Goal: Task Accomplishment & Management: Use online tool/utility

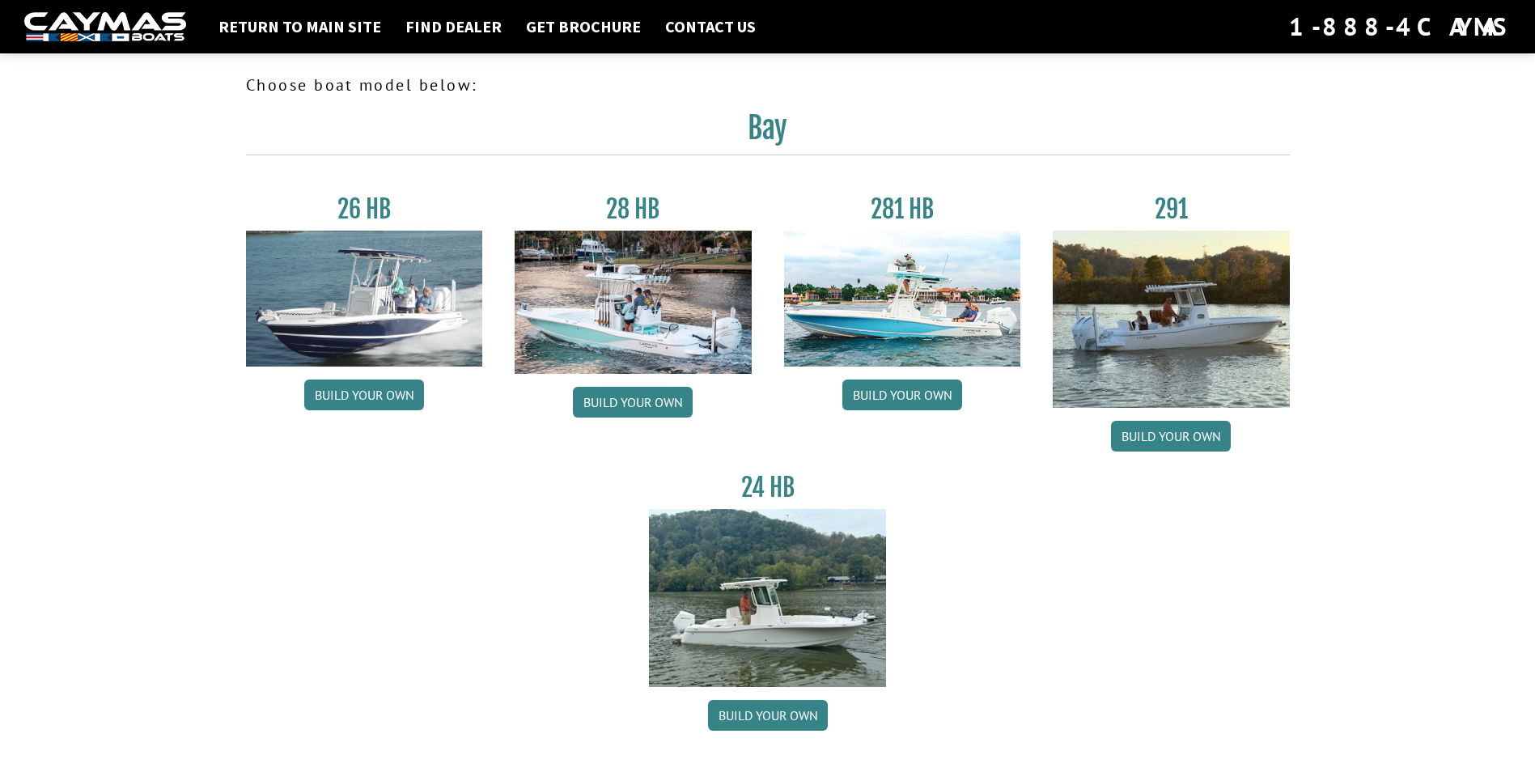
click at [608, 337] on img at bounding box center [633, 302] width 237 height 143
click at [414, 301] on img at bounding box center [364, 299] width 237 height 136
click at [387, 396] on link "Build your own" at bounding box center [364, 394] width 120 height 31
click at [933, 393] on link "Build your own" at bounding box center [902, 394] width 120 height 31
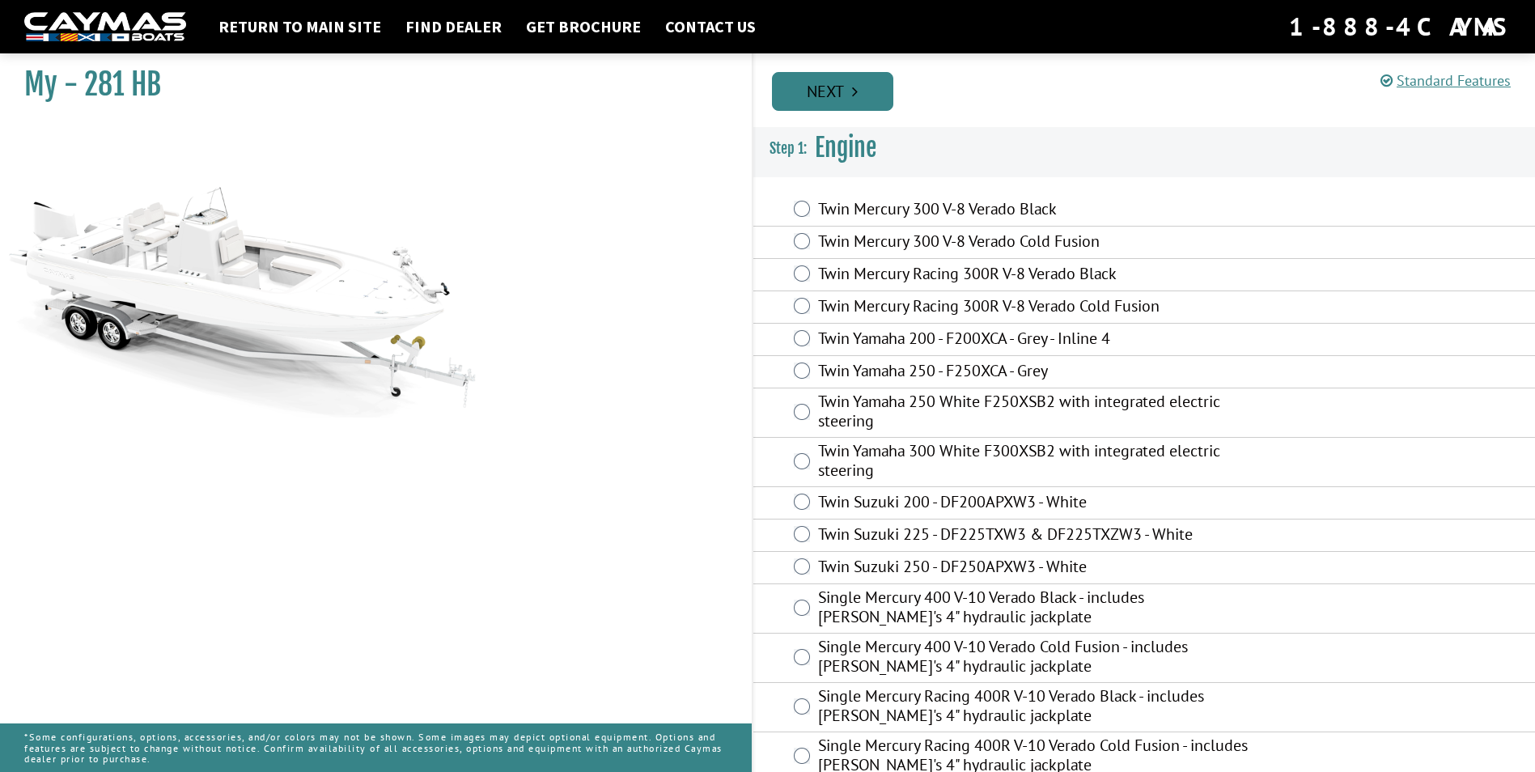
click at [851, 87] on link "Next" at bounding box center [832, 91] width 121 height 39
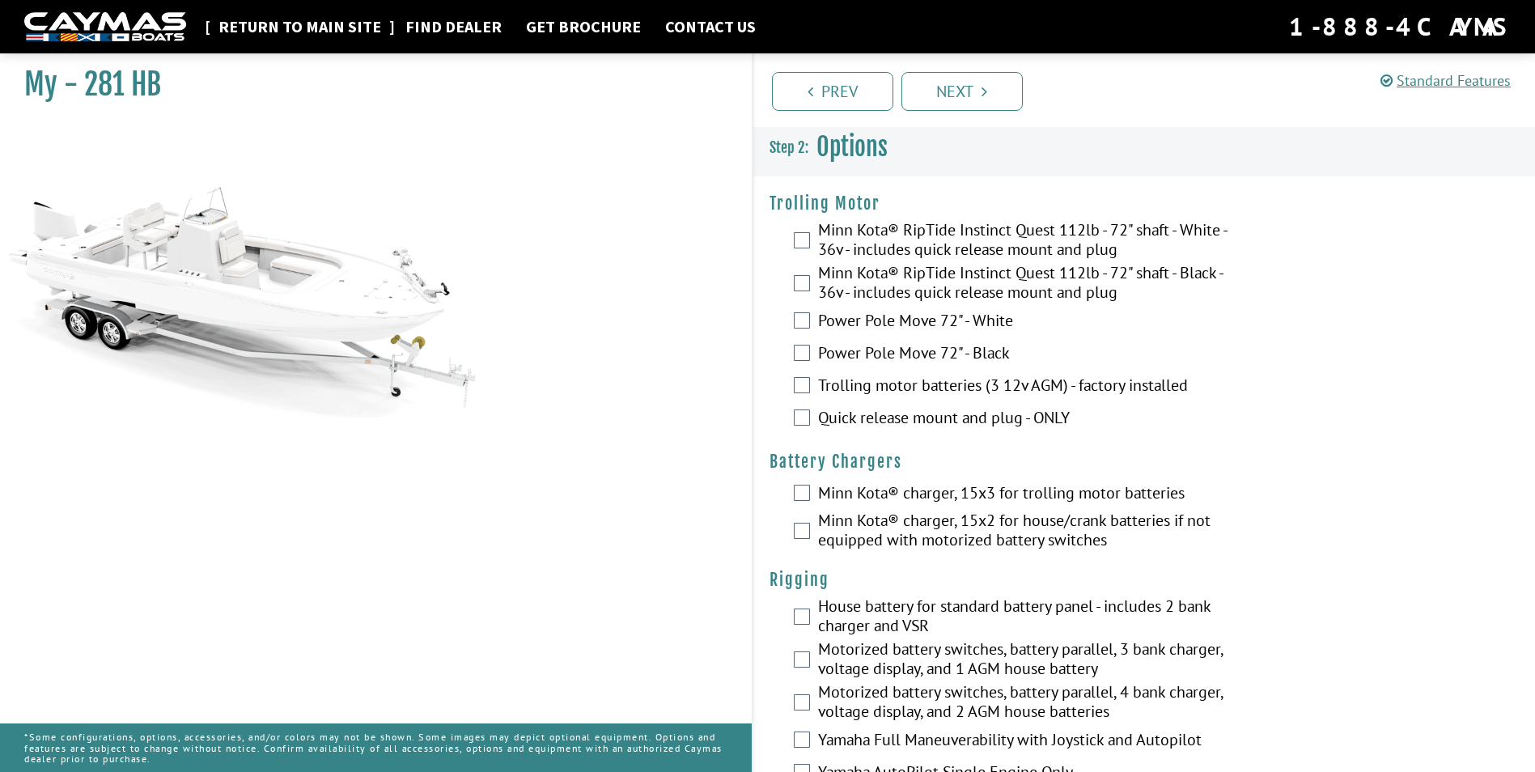
click at [304, 20] on link "Return to main site" at bounding box center [299, 26] width 179 height 21
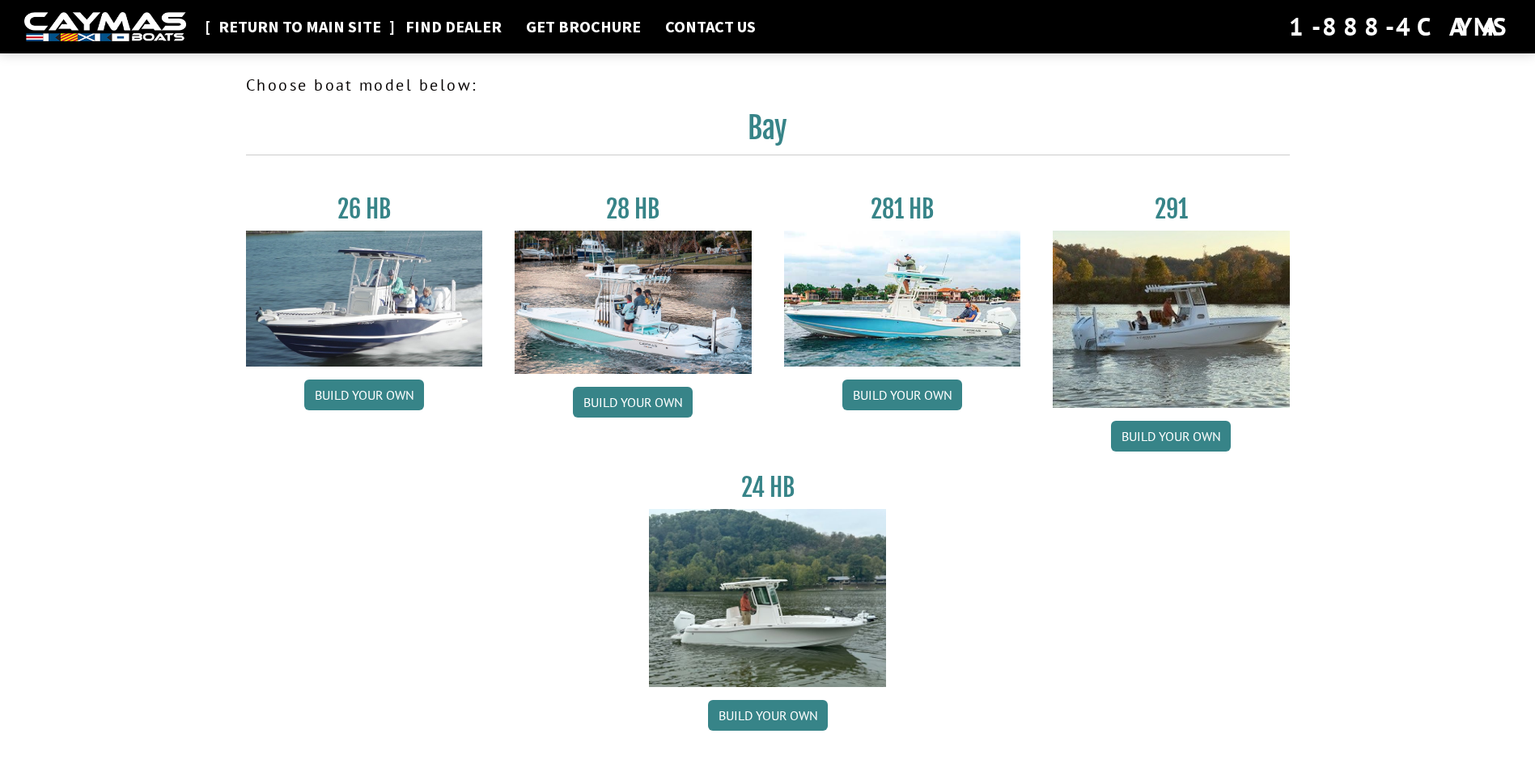
click at [310, 23] on link "Return to main site" at bounding box center [299, 26] width 179 height 21
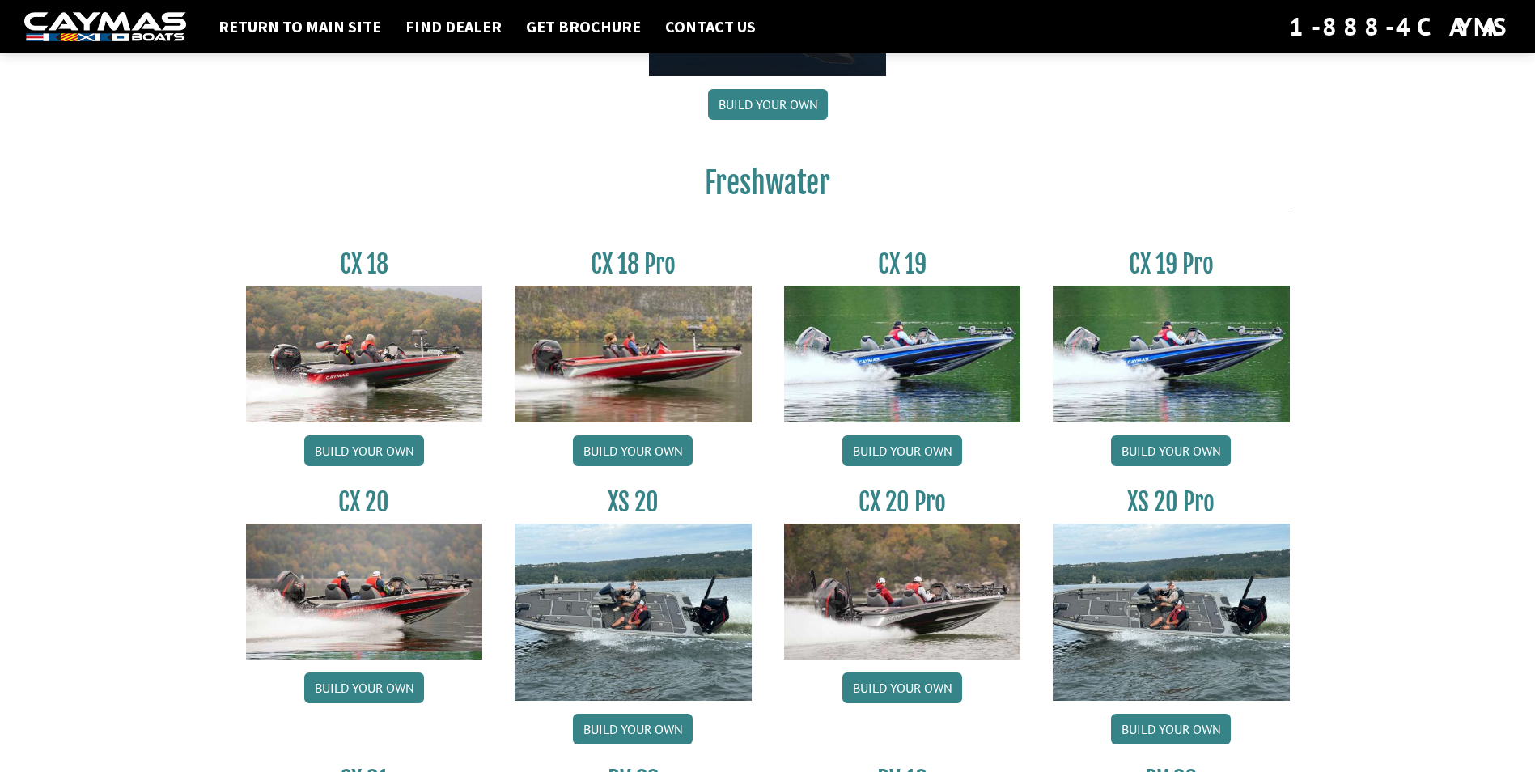
scroll to position [1294, 0]
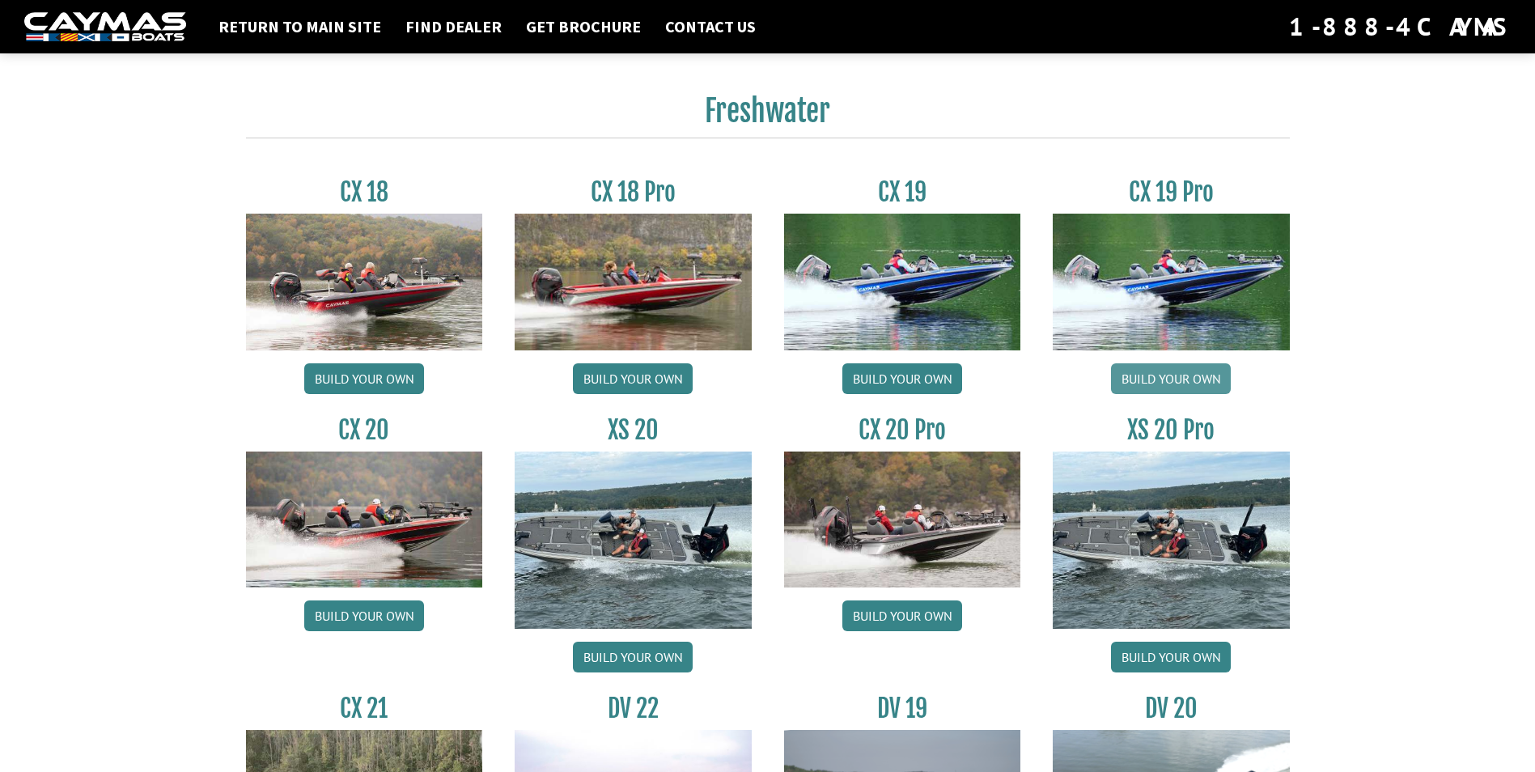
click at [1198, 379] on link "Build your own" at bounding box center [1171, 378] width 120 height 31
click at [1178, 494] on img at bounding box center [1171, 539] width 237 height 177
click at [1196, 651] on link "Build your own" at bounding box center [1171, 657] width 120 height 31
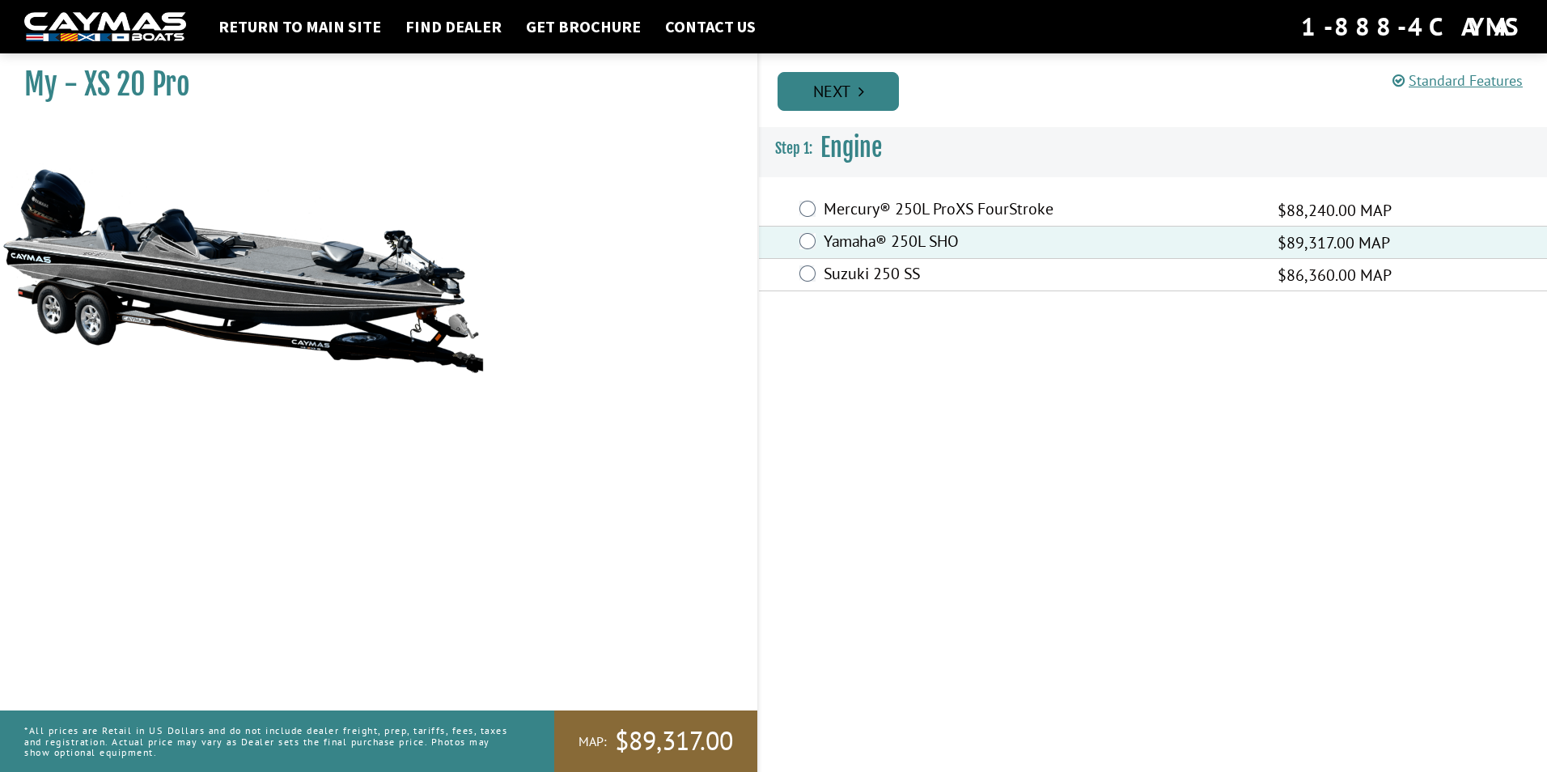
click at [850, 81] on link "Next" at bounding box center [837, 91] width 121 height 39
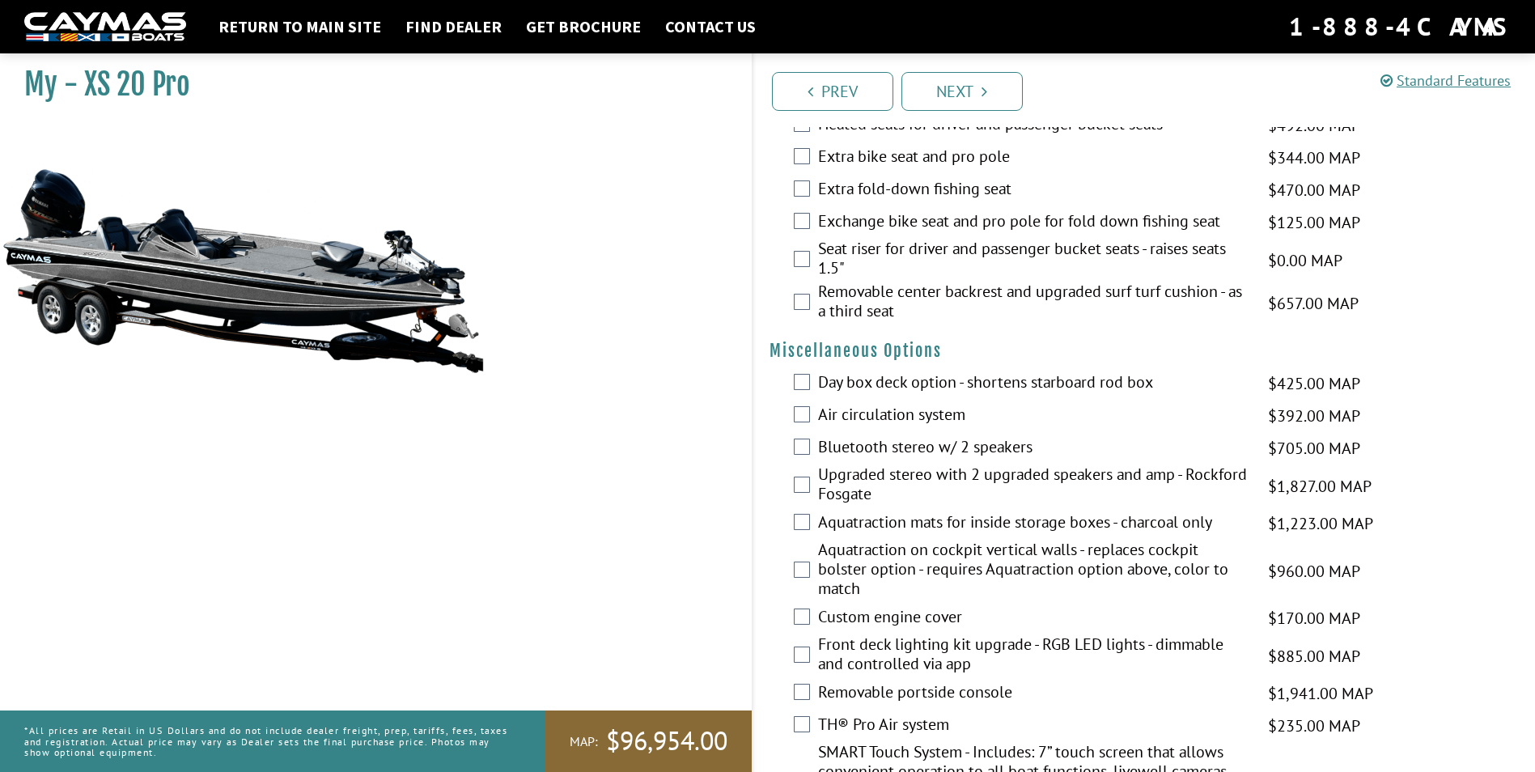
scroll to position [2103, 0]
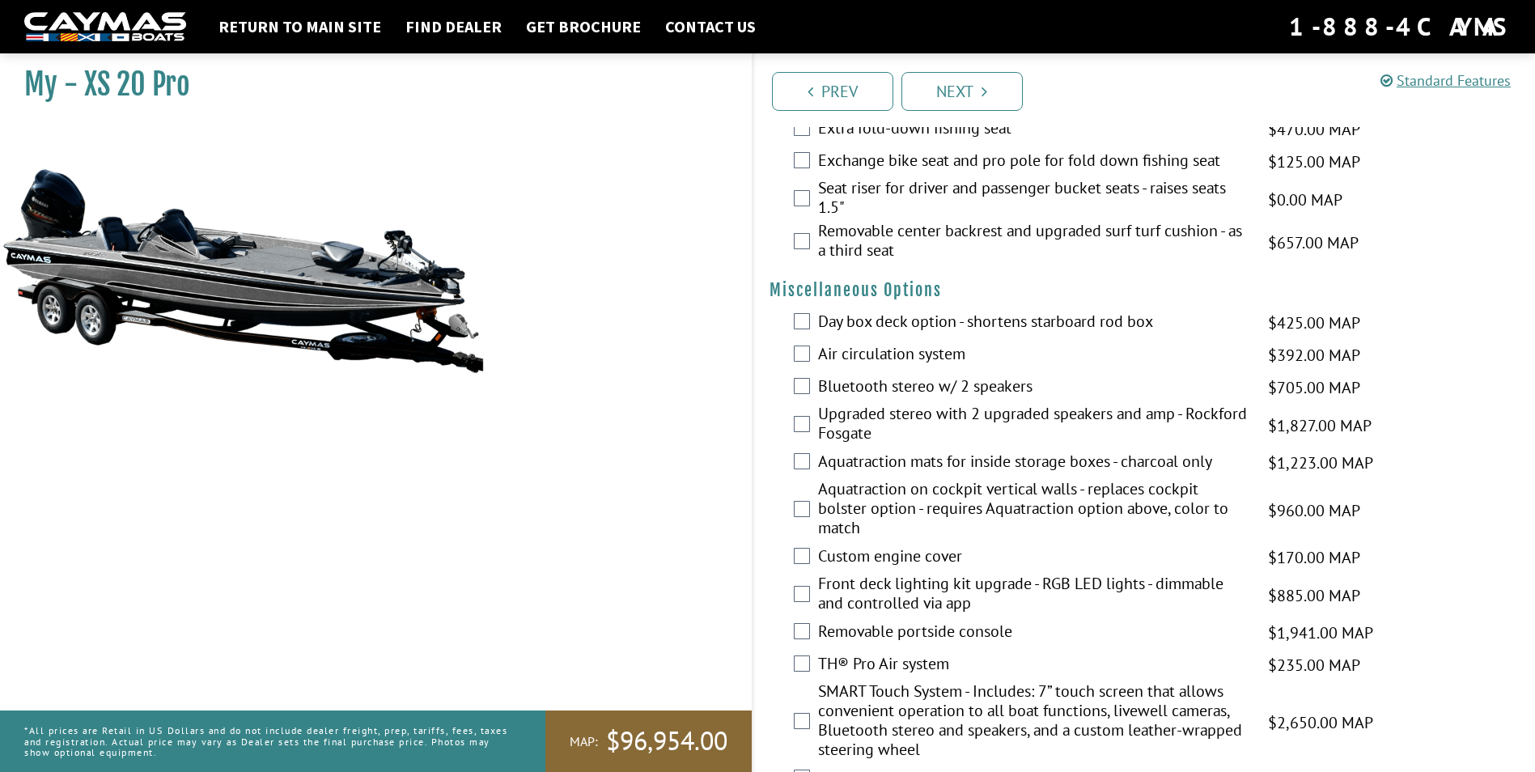
click at [894, 587] on label "Front deck lighting kit upgrade - RGB LED lights - dimmable and controlled via …" at bounding box center [1033, 595] width 430 height 43
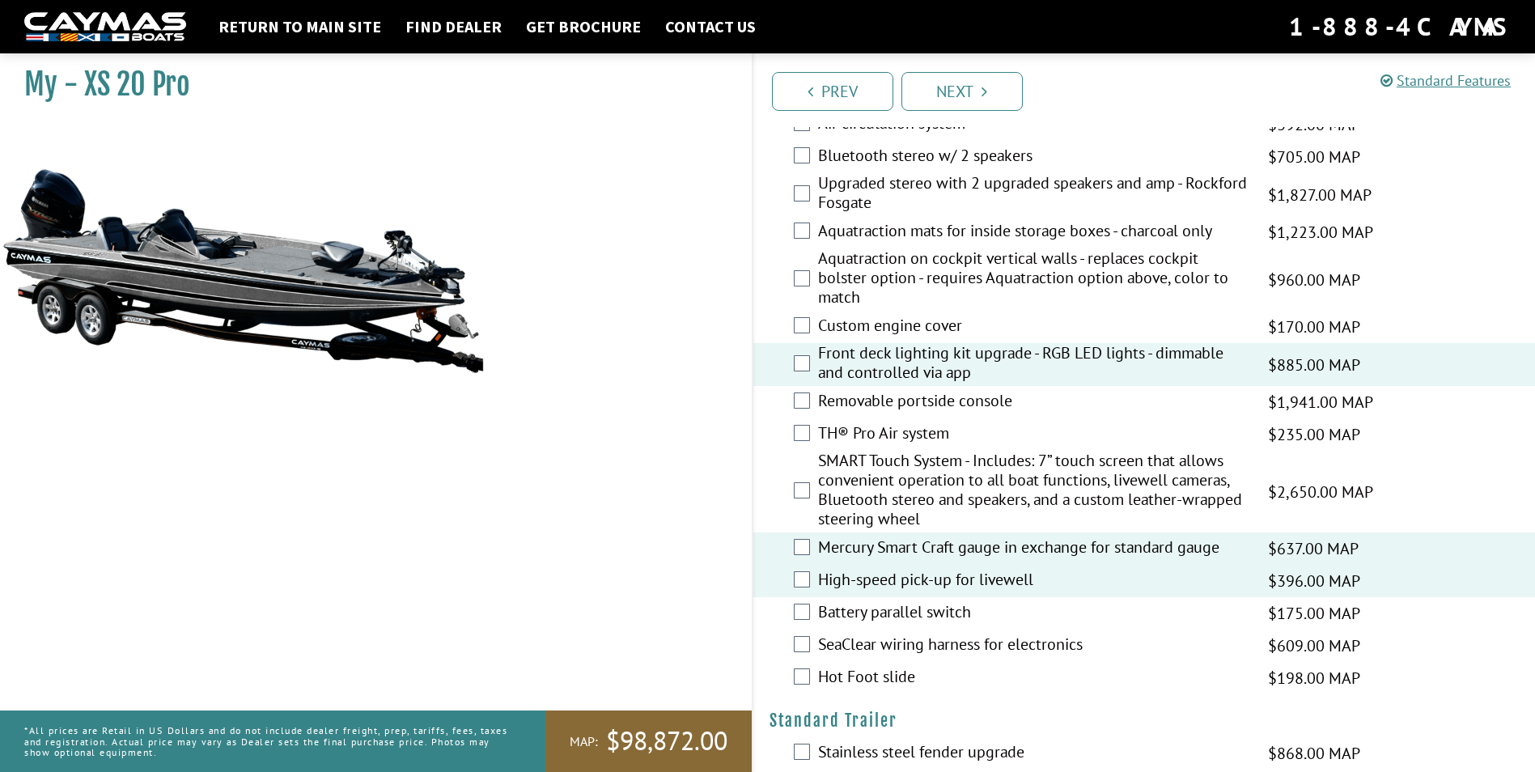
scroll to position [2589, 0]
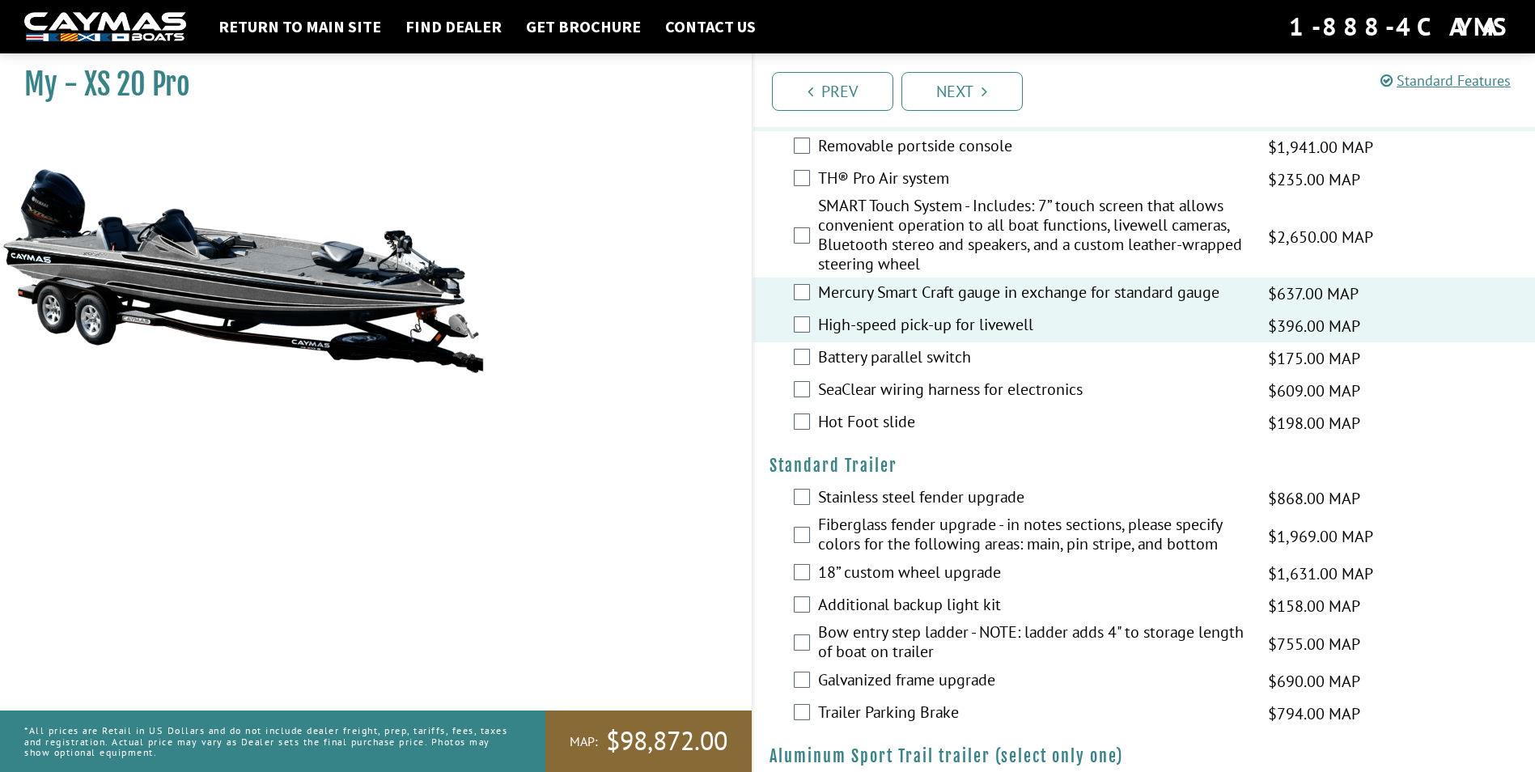
click at [897, 422] on label "Hot Foot slide" at bounding box center [1033, 423] width 430 height 23
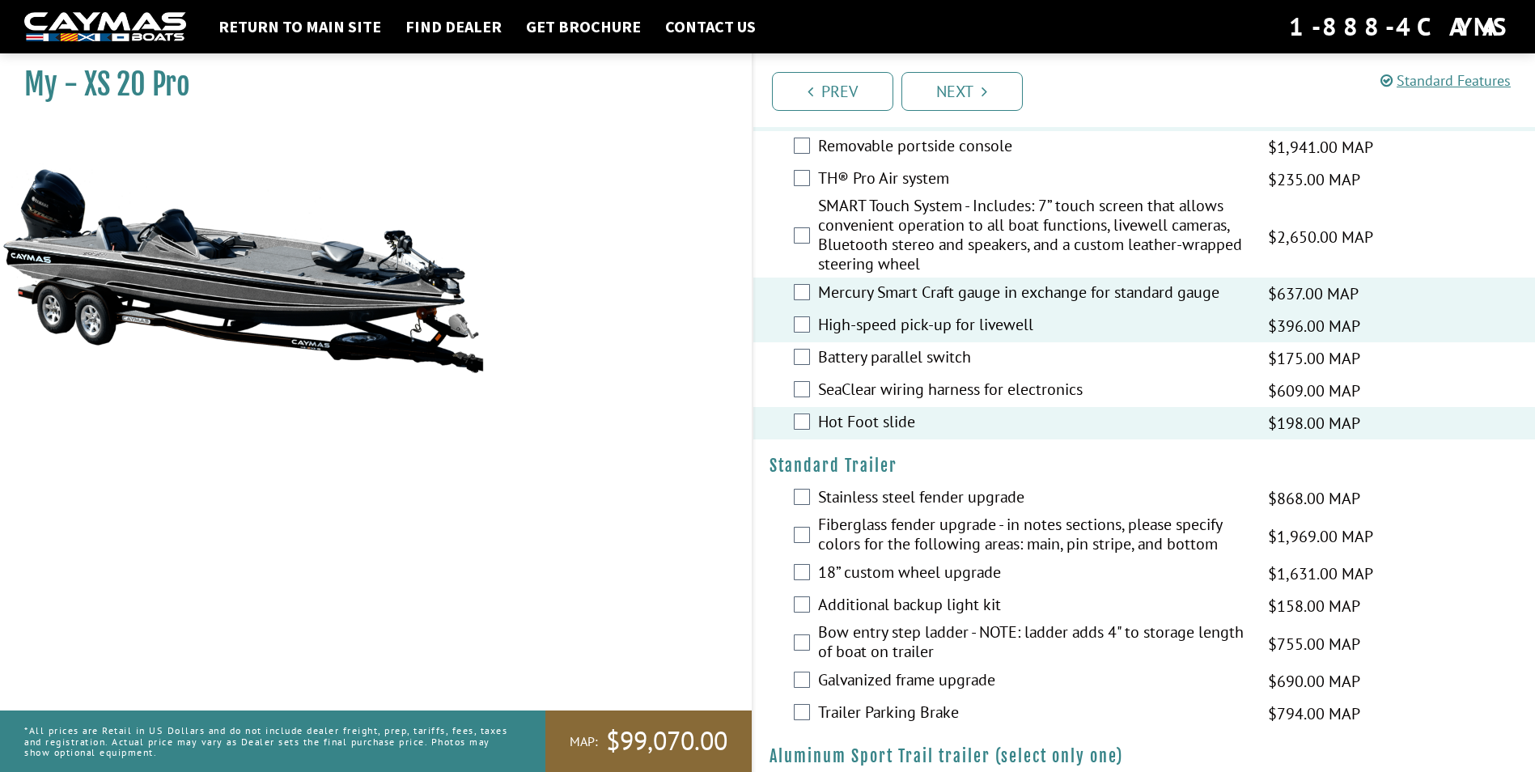
click at [898, 388] on label "SeaClear wiring harness for electronics" at bounding box center [1033, 390] width 430 height 23
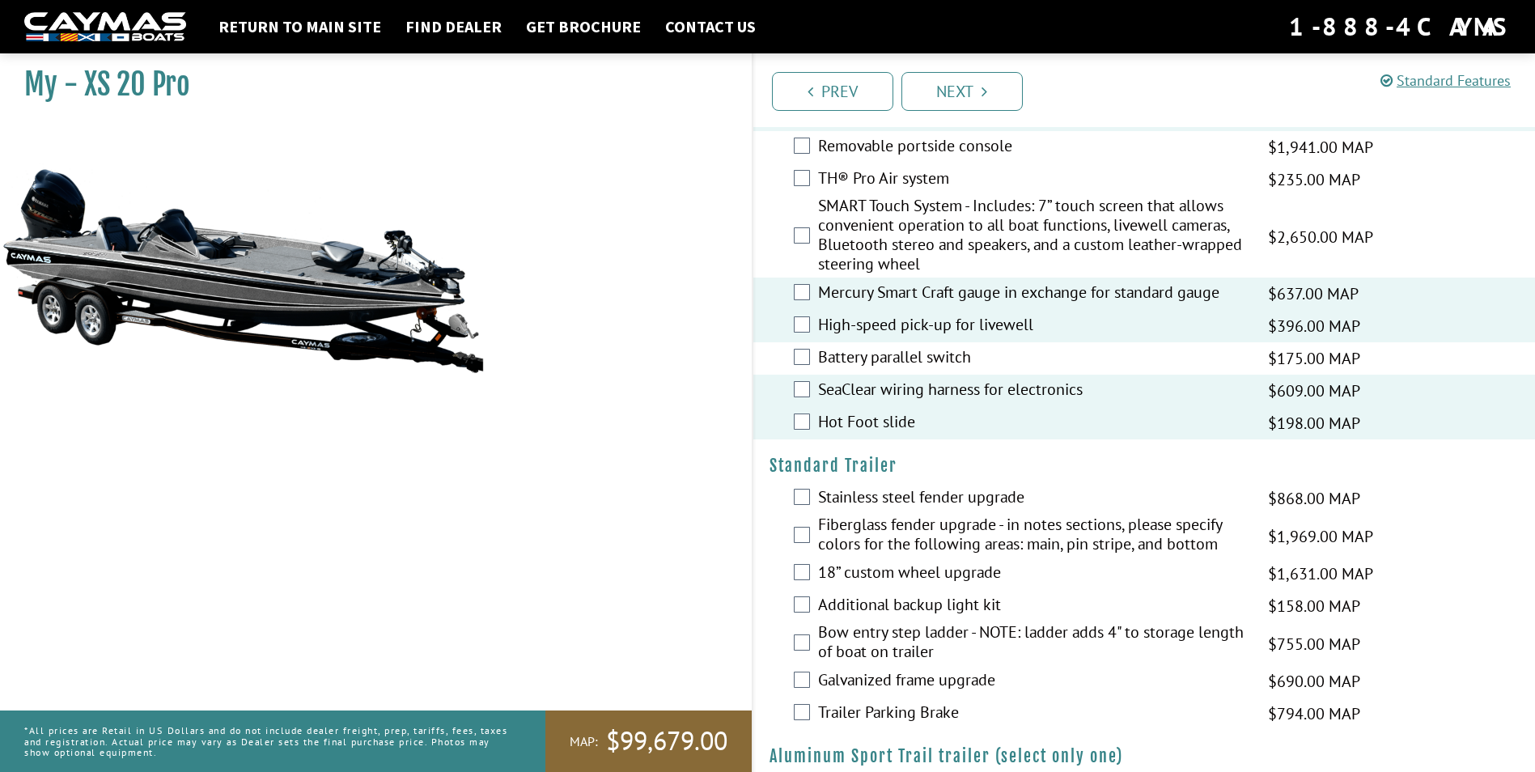
click at [911, 353] on label "Battery parallel switch" at bounding box center [1033, 358] width 430 height 23
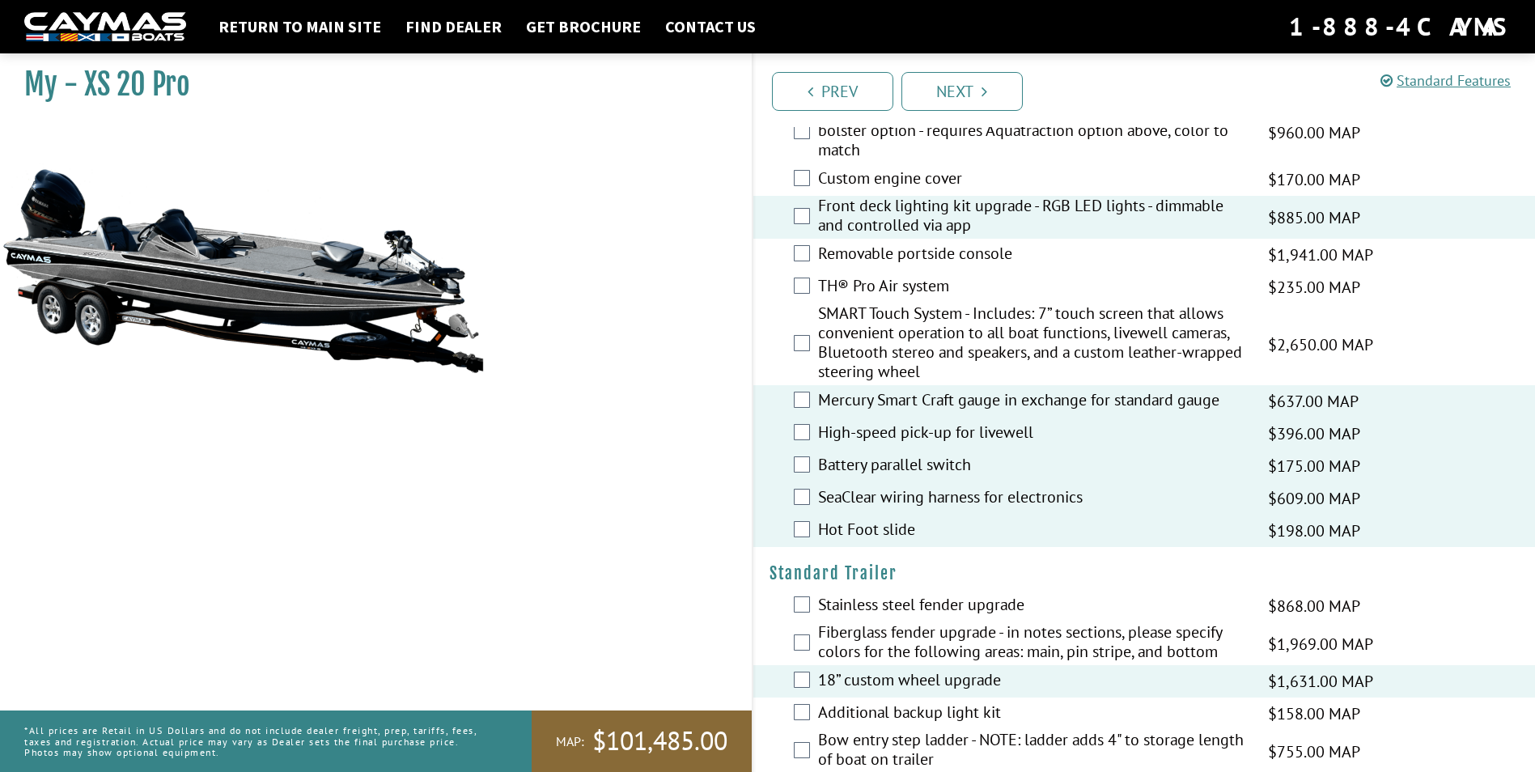
scroll to position [2303, 0]
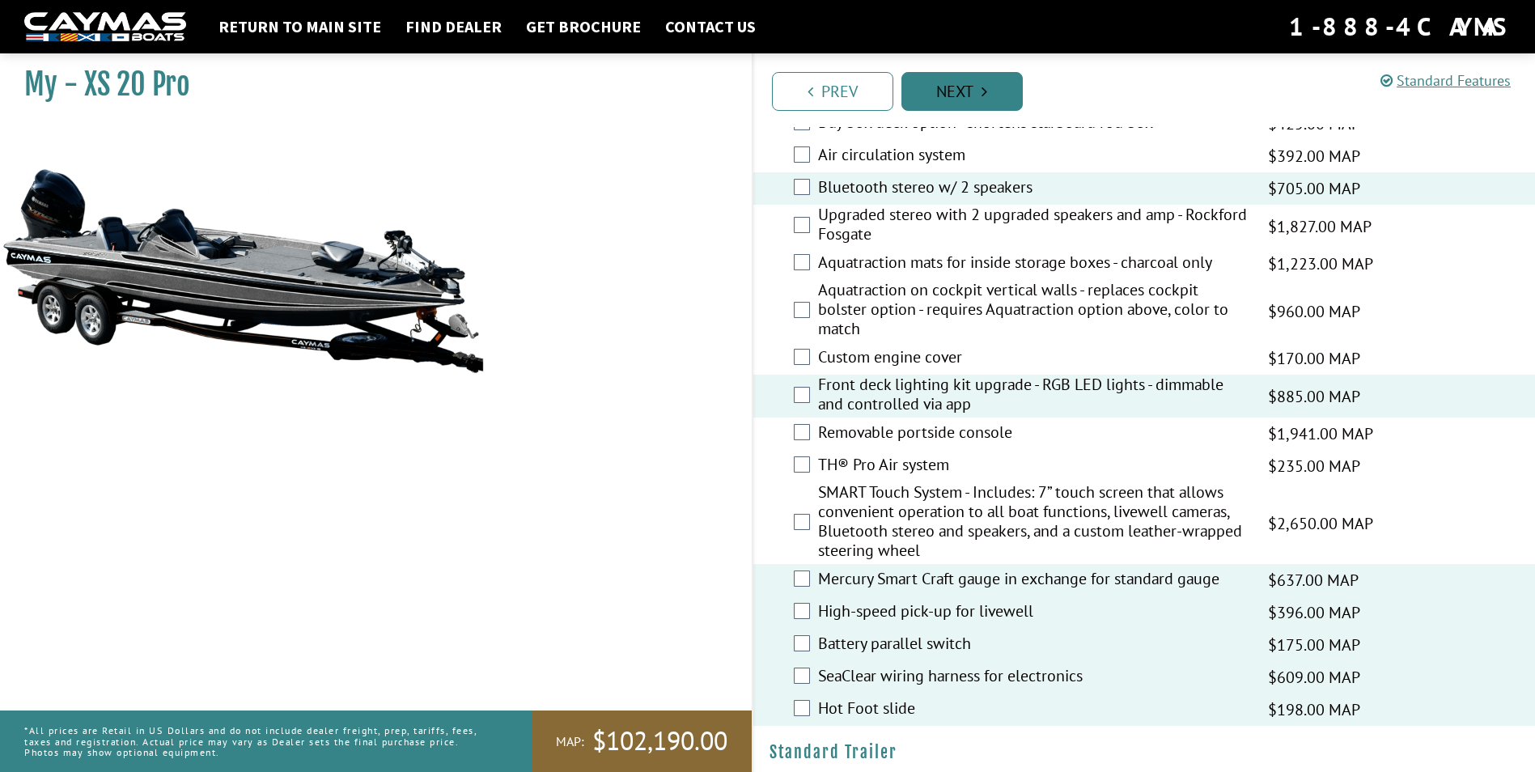
click at [951, 93] on link "Next" at bounding box center [961, 91] width 121 height 39
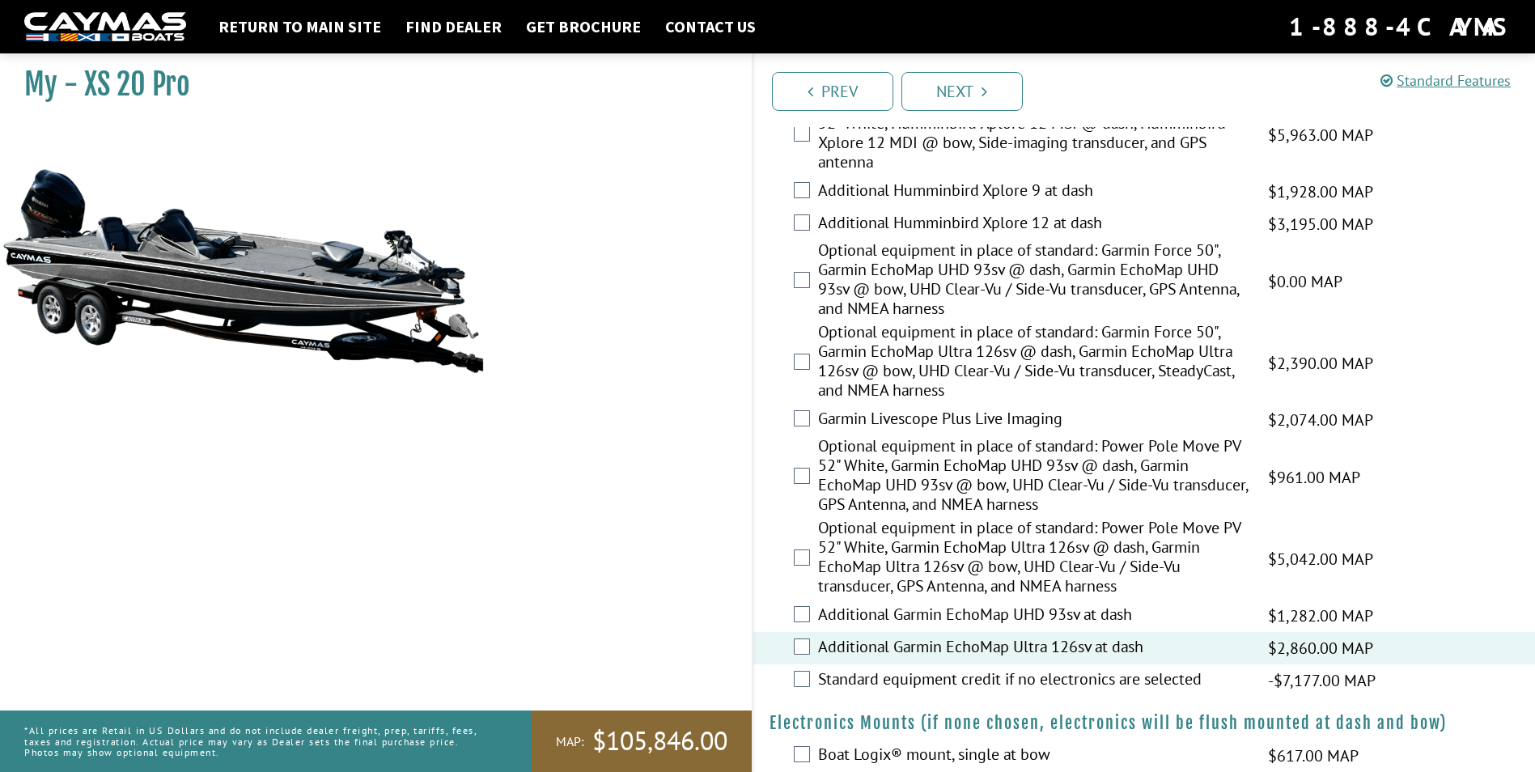
scroll to position [885, 0]
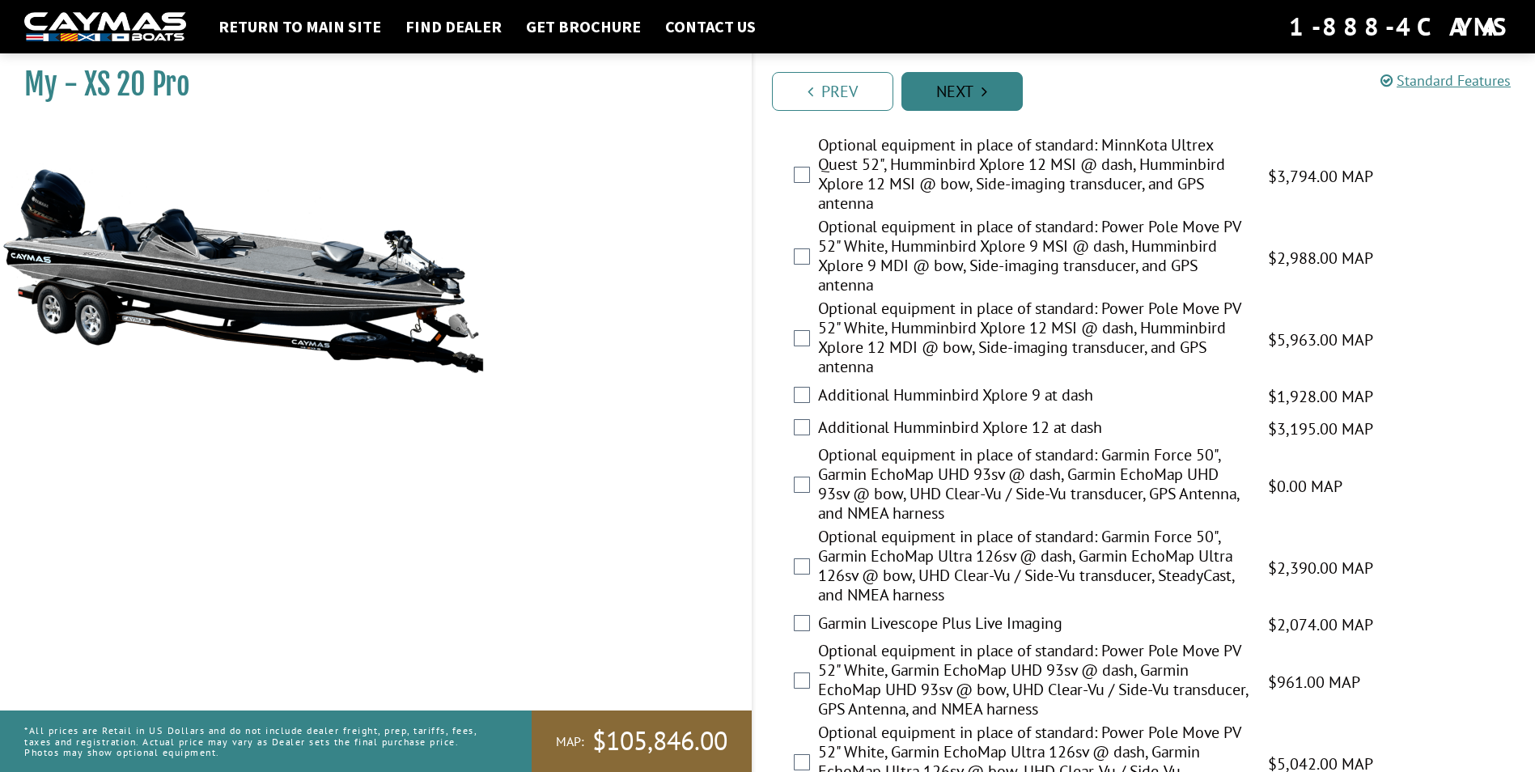
click at [946, 85] on link "Next" at bounding box center [961, 91] width 121 height 39
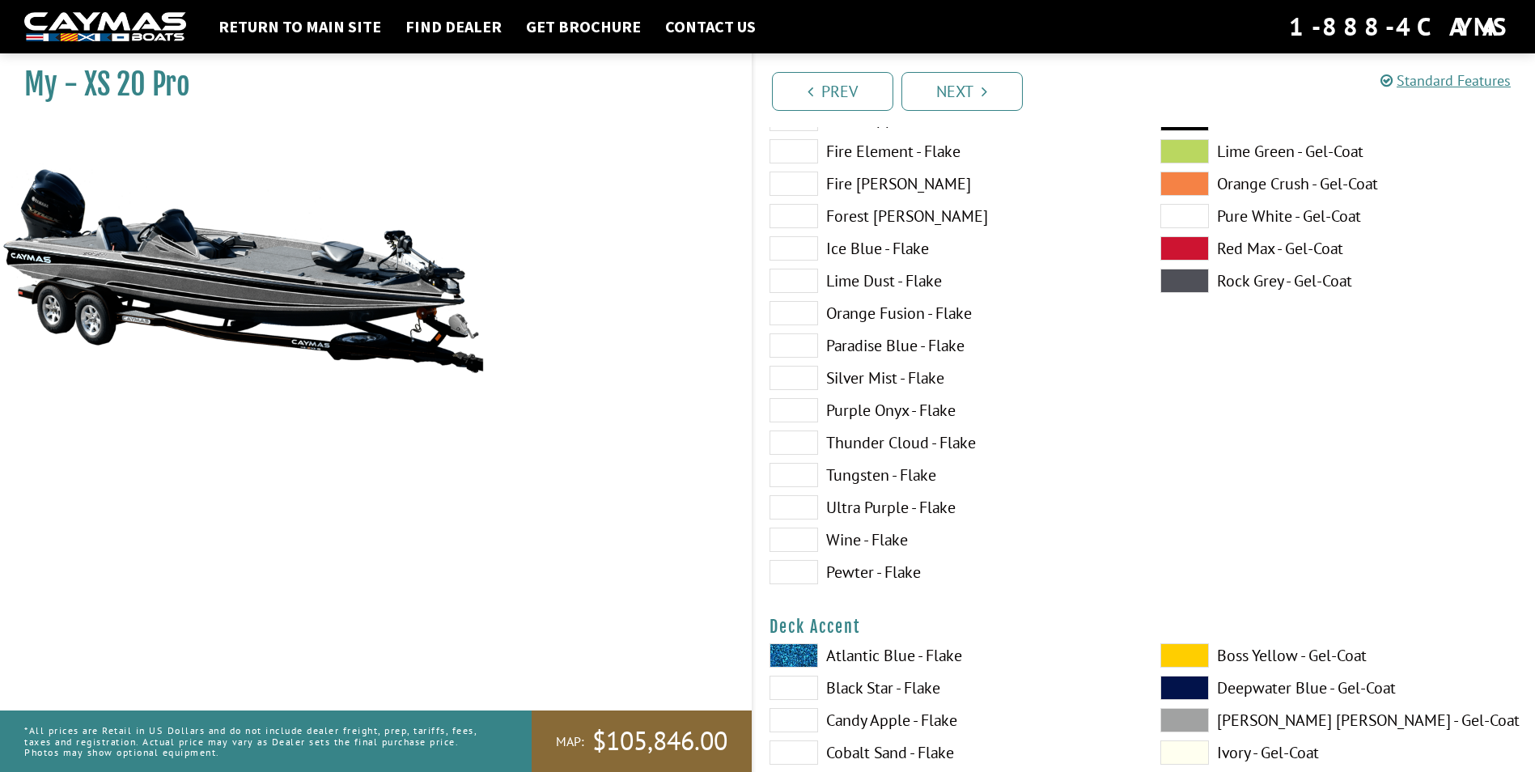
scroll to position [243, 0]
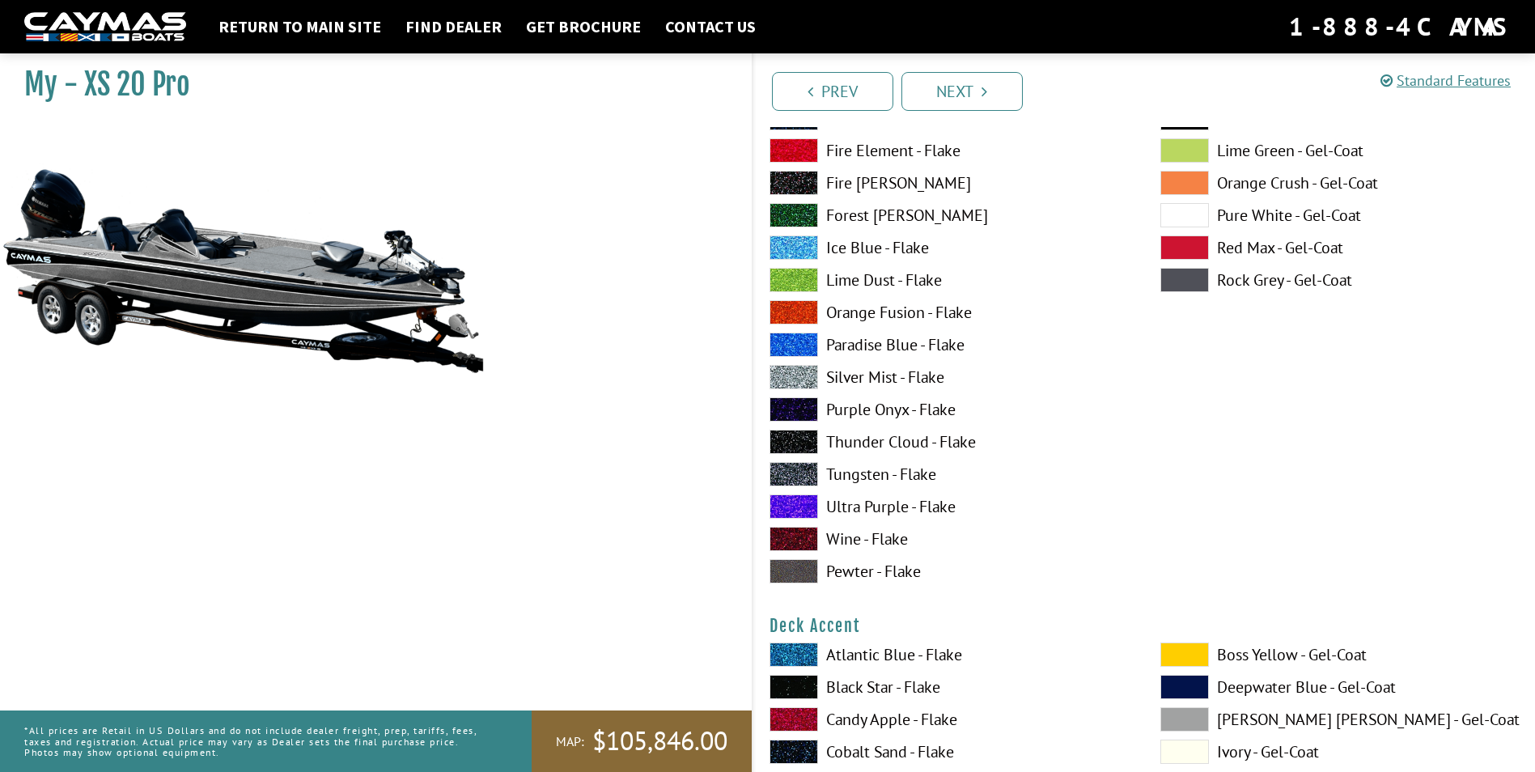
click at [799, 499] on span at bounding box center [793, 506] width 49 height 24
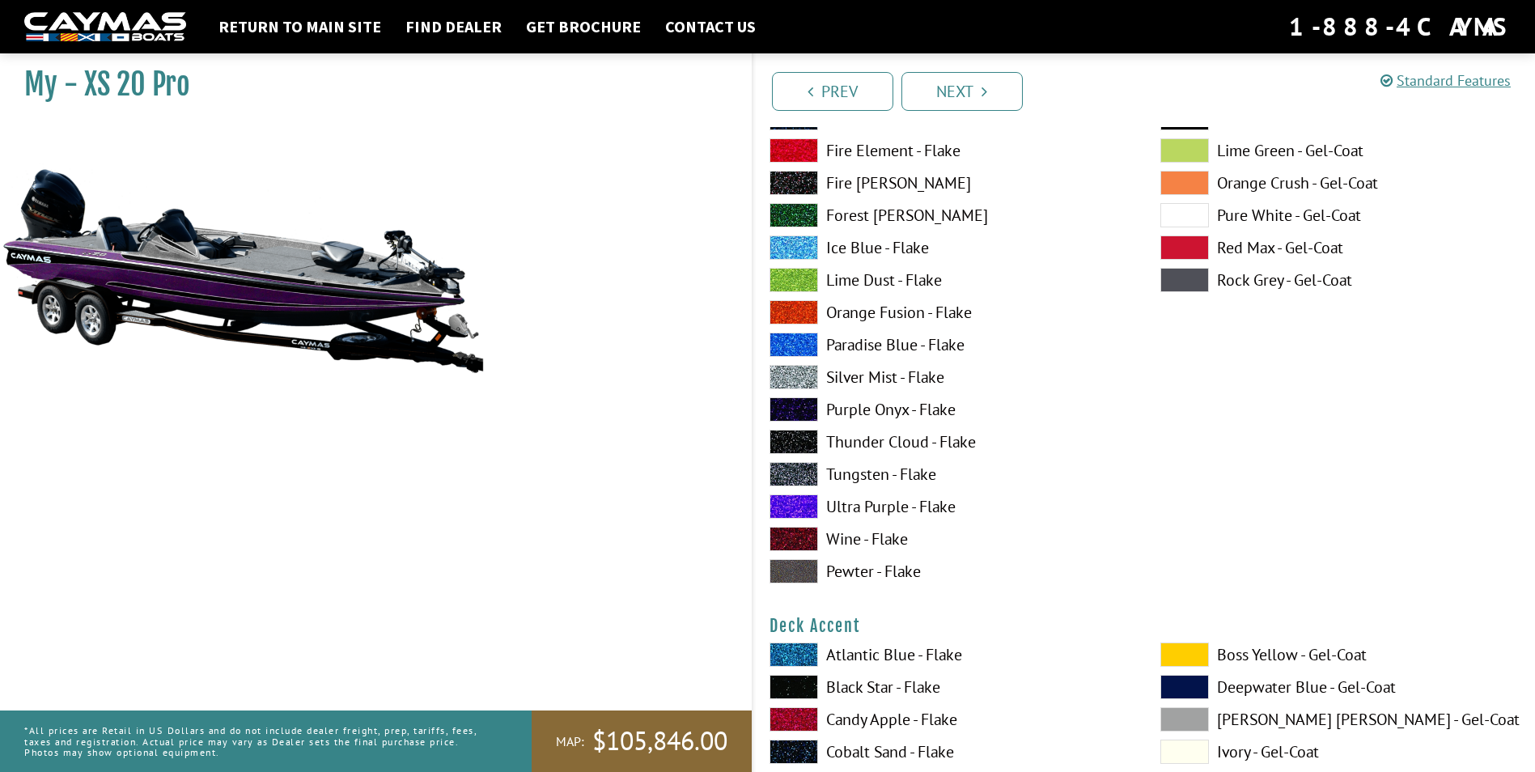
click at [809, 500] on span at bounding box center [793, 506] width 49 height 24
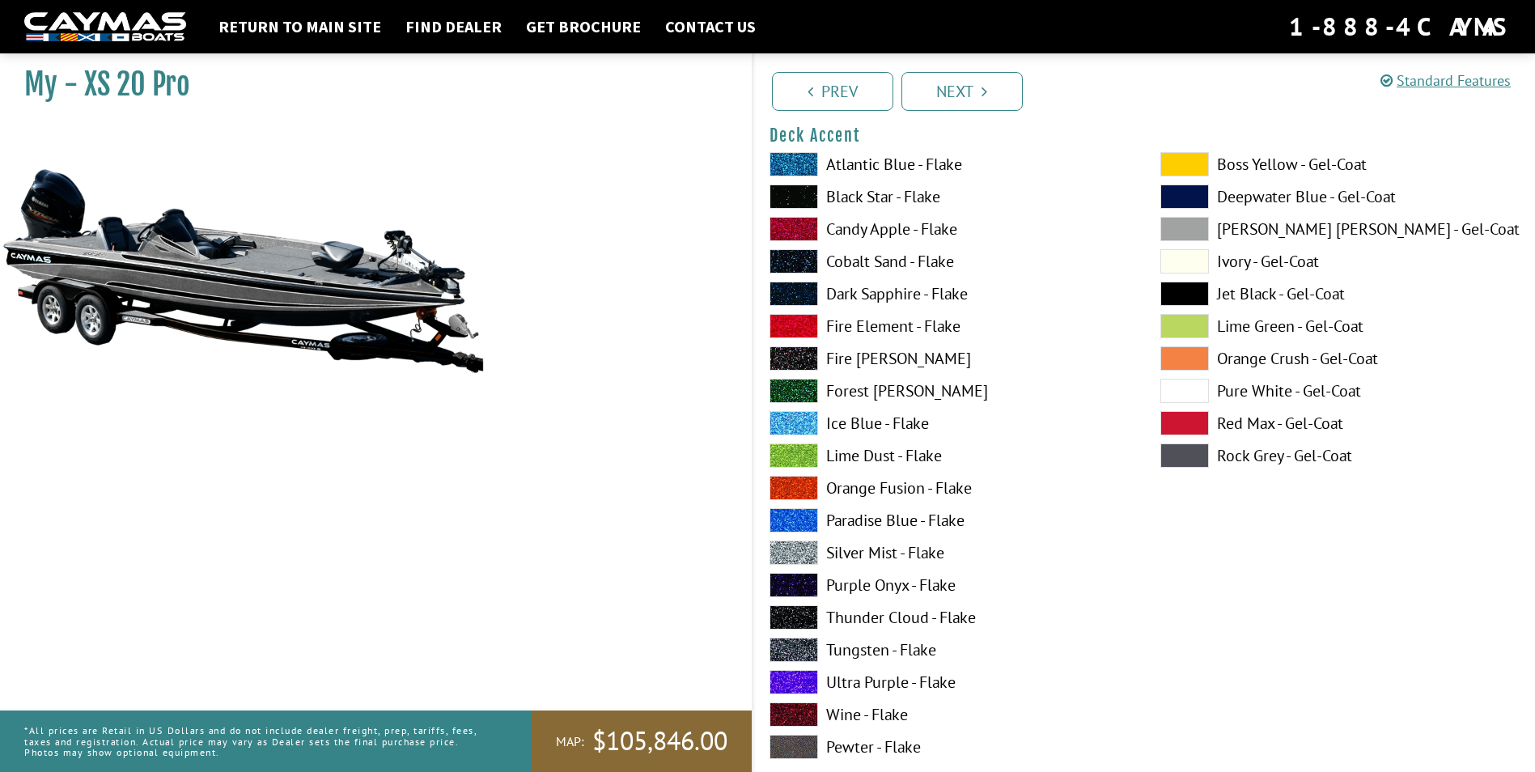
scroll to position [647, 0]
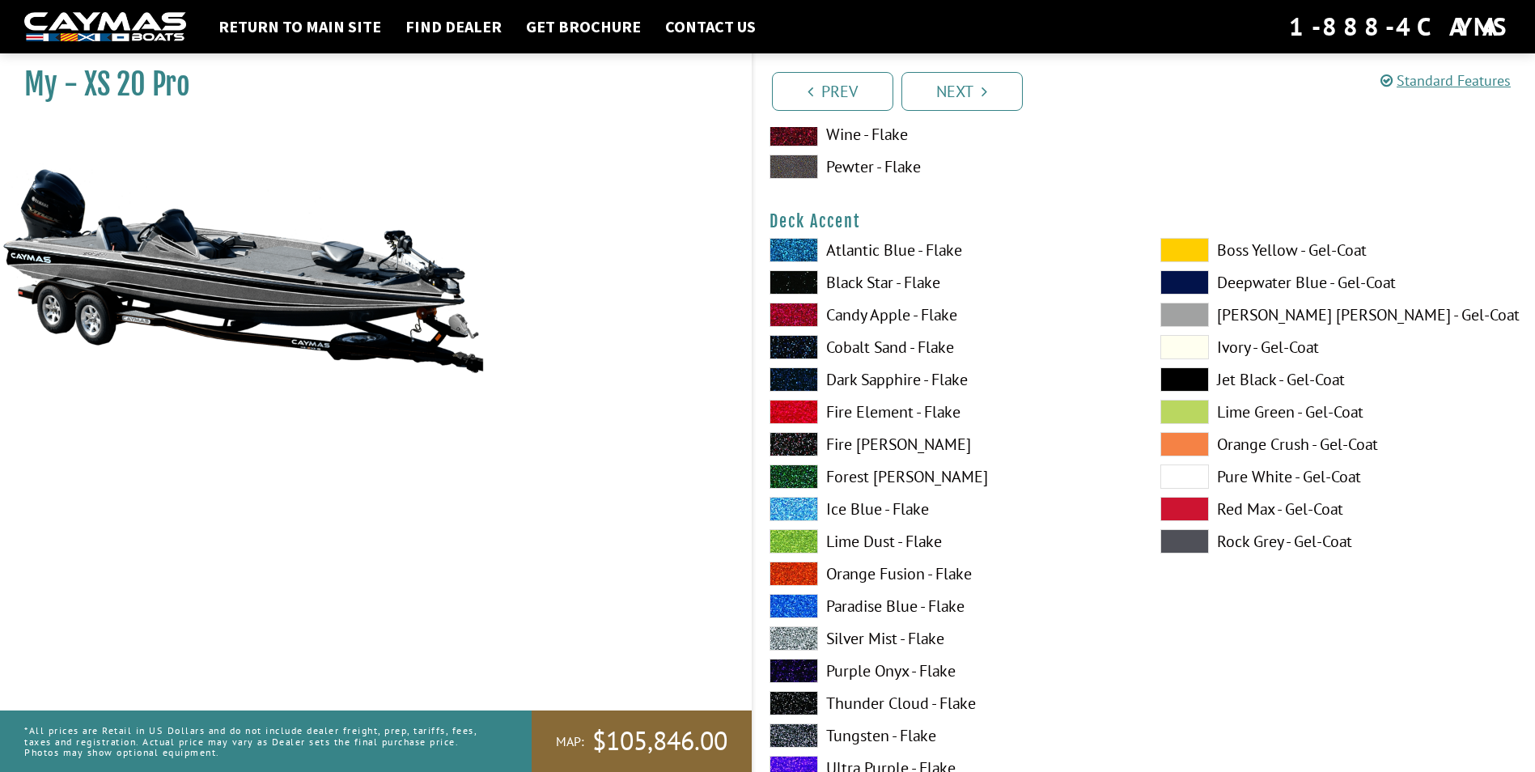
click at [795, 760] on span at bounding box center [793, 768] width 49 height 24
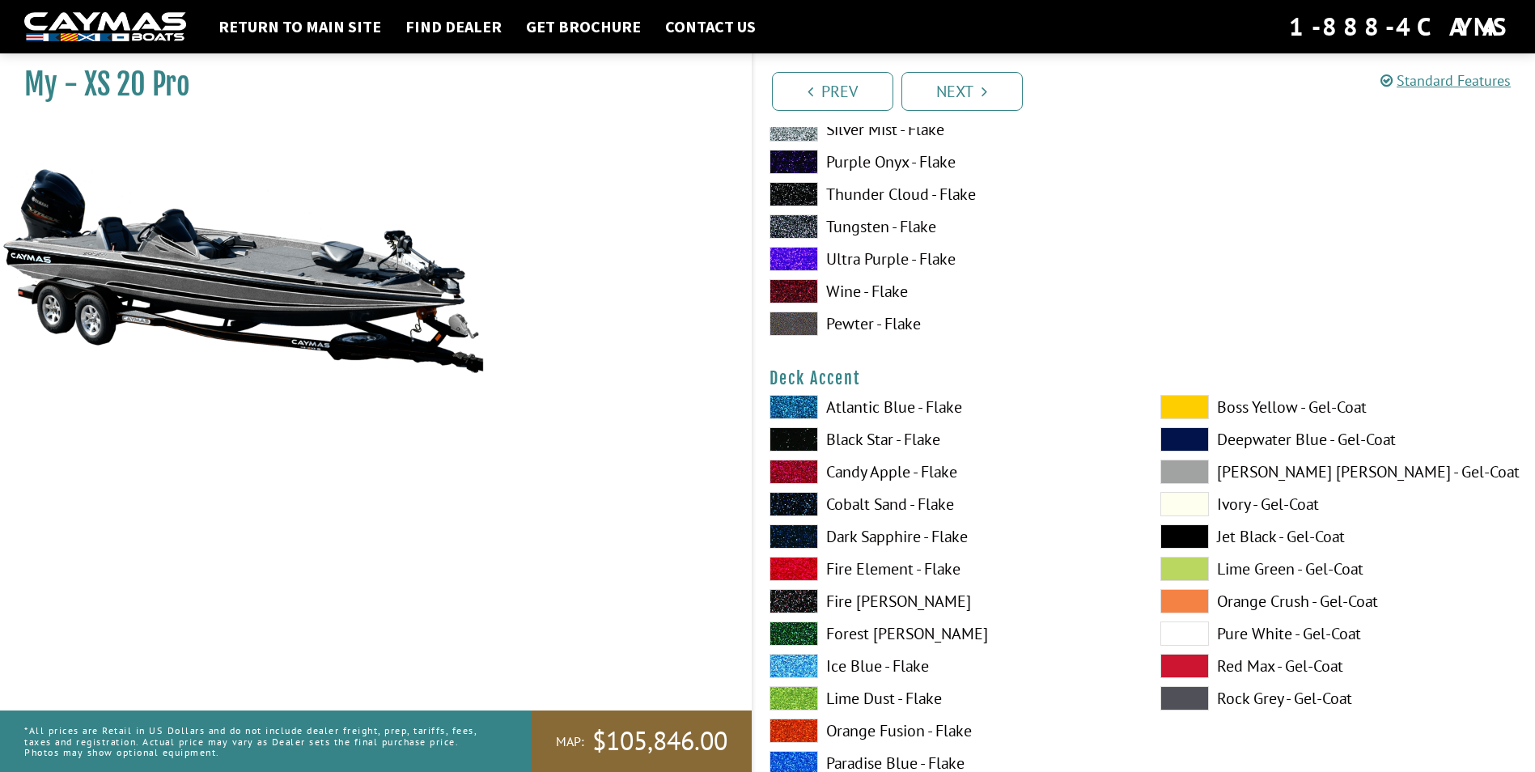
scroll to position [243, 0]
